Goal: Manage account settings

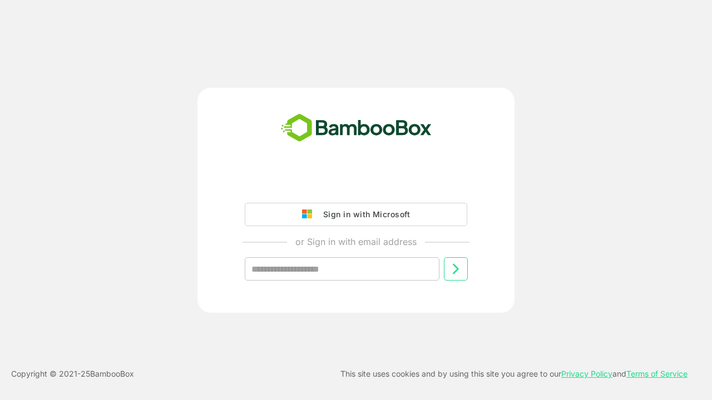
type input "**********"
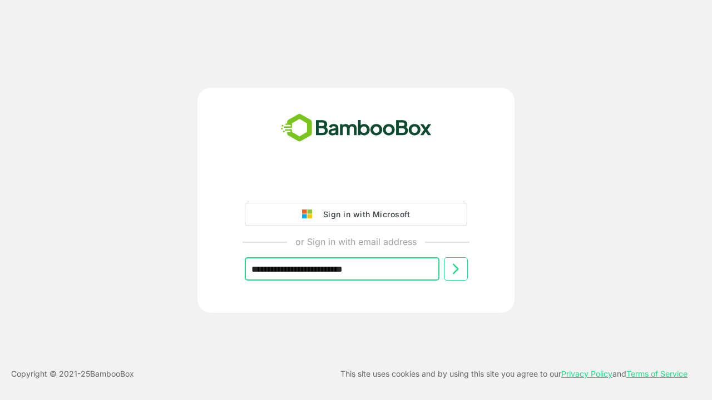
click at [455, 269] on icon at bounding box center [455, 268] width 13 height 13
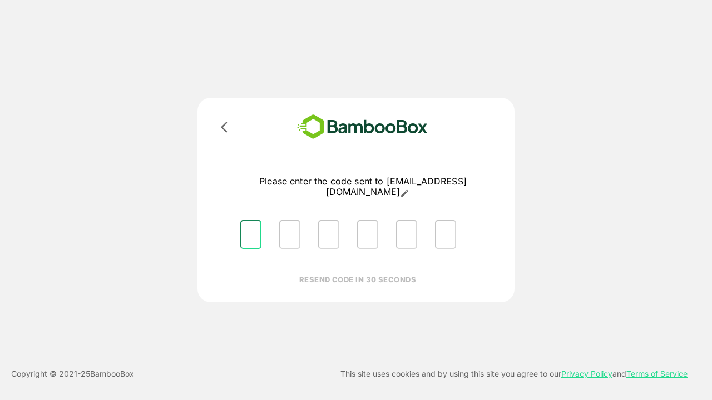
type input "*"
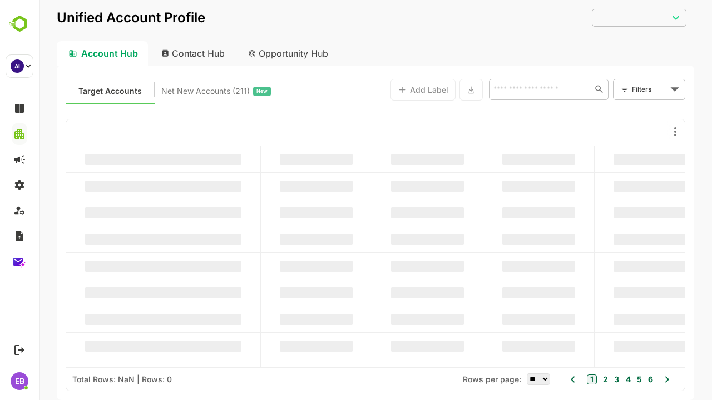
type input "**********"
